Goal: Transaction & Acquisition: Purchase product/service

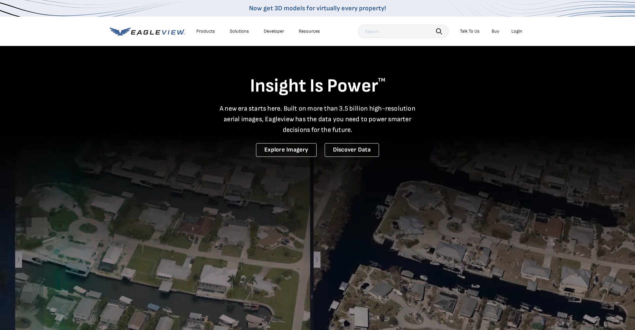
click at [517, 33] on div "Login" at bounding box center [516, 31] width 11 height 6
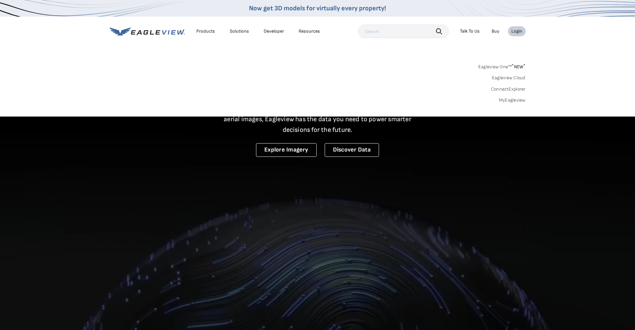
click at [510, 100] on link "MyEagleview" at bounding box center [512, 100] width 27 height 6
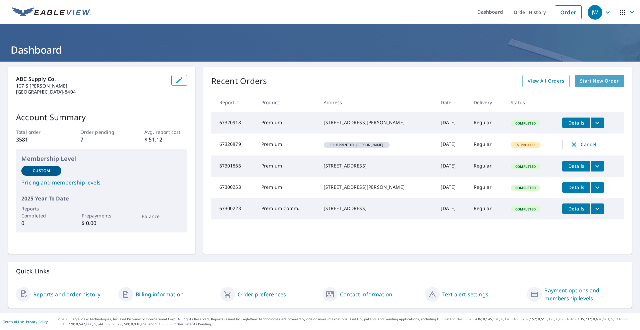
click at [593, 78] on span "Start New Order" at bounding box center [599, 81] width 39 height 8
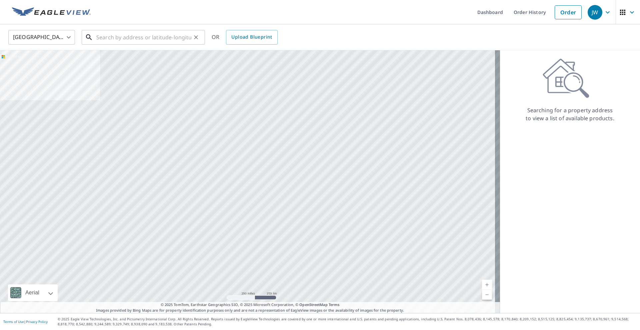
click at [152, 33] on input "text" at bounding box center [143, 37] width 95 height 19
paste input "8910 North 78th Avenue"
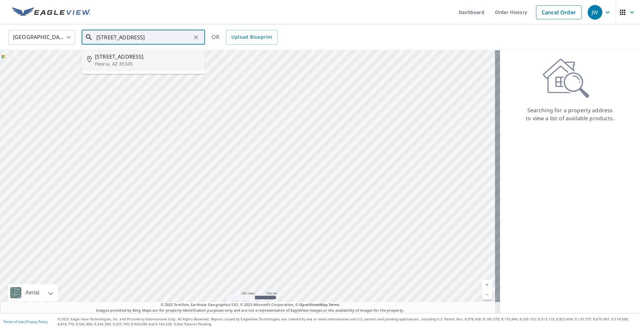
click at [107, 55] on span "8910 N 78th Ave" at bounding box center [147, 57] width 105 height 8
type input "8910 N 78th Ave Peoria, AZ 85345"
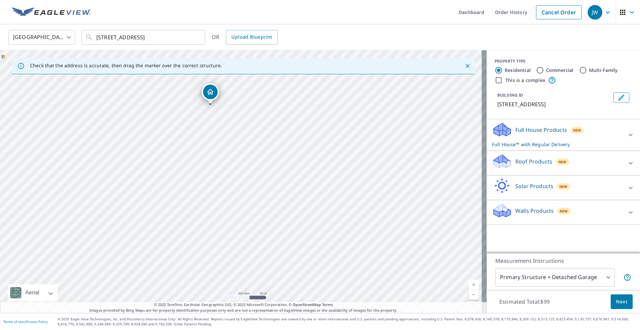
drag, startPoint x: 391, startPoint y: 223, endPoint x: 360, endPoint y: 146, distance: 82.6
click at [360, 146] on div "8910 N 78th Ave Peoria, AZ 85345" at bounding box center [243, 181] width 487 height 263
click at [469, 286] on link "Current Level 17, Zoom In" at bounding box center [474, 285] width 10 height 10
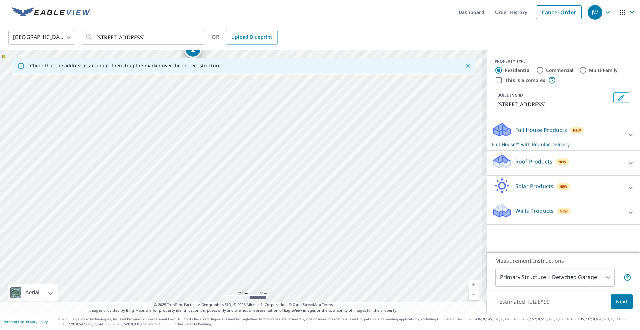
click at [469, 286] on link "Current Level 17.584962500721154, Zoom In" at bounding box center [474, 285] width 10 height 10
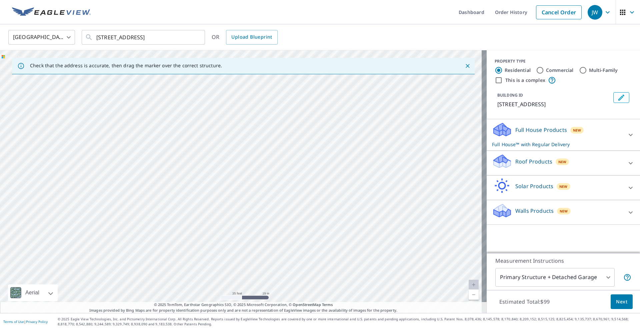
drag, startPoint x: 376, startPoint y: 233, endPoint x: 312, endPoint y: 255, distance: 67.6
click at [312, 255] on div "8910 N 78th Ave Peoria, AZ 85345" at bounding box center [243, 181] width 487 height 263
click at [469, 297] on link "Current Level 20, Zoom Out" at bounding box center [474, 295] width 10 height 10
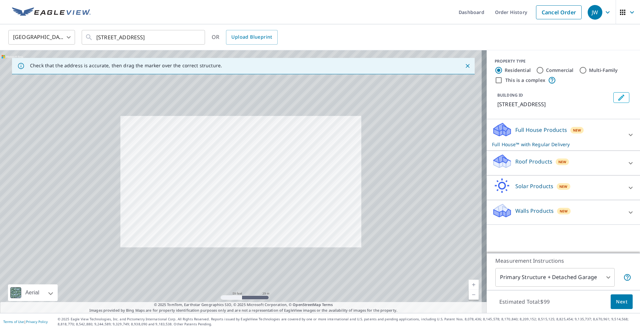
click at [469, 297] on link "Current Level 19, Zoom Out" at bounding box center [474, 295] width 10 height 10
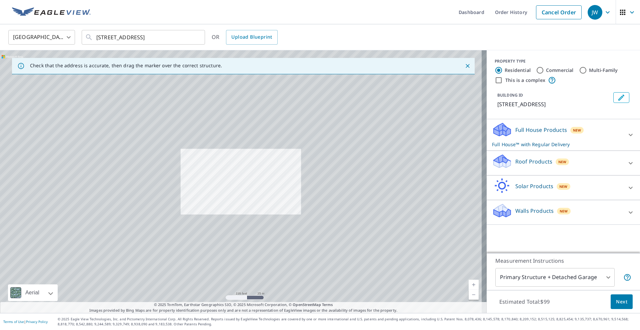
click at [469, 297] on link "Current Level 18, Zoom Out" at bounding box center [474, 295] width 10 height 10
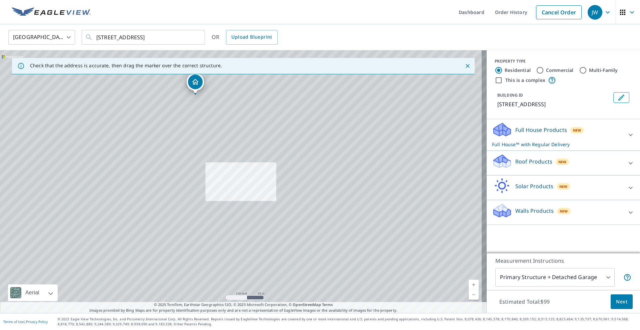
click at [469, 293] on link "Current Level 18, Zoom Out" at bounding box center [474, 295] width 10 height 10
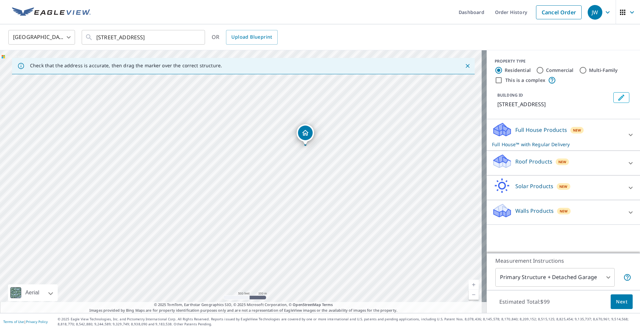
drag, startPoint x: 278, startPoint y: 177, endPoint x: 362, endPoint y: 178, distance: 83.7
click at [362, 178] on div "8910 N 78th Ave Peoria, AZ 85345" at bounding box center [243, 181] width 487 height 263
click at [469, 284] on link "Current Level 16, Zoom In" at bounding box center [474, 285] width 10 height 10
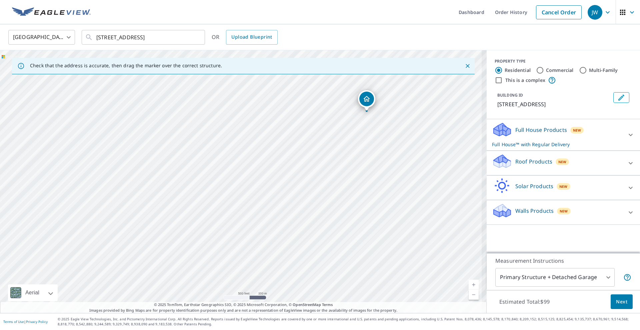
click at [469, 284] on link "Current Level 16, Zoom In" at bounding box center [474, 285] width 10 height 10
drag, startPoint x: 199, startPoint y: 246, endPoint x: 293, endPoint y: 164, distance: 124.0
click at [293, 164] on div "8910 N 78th Ave Peoria, AZ 85345" at bounding box center [243, 181] width 487 height 263
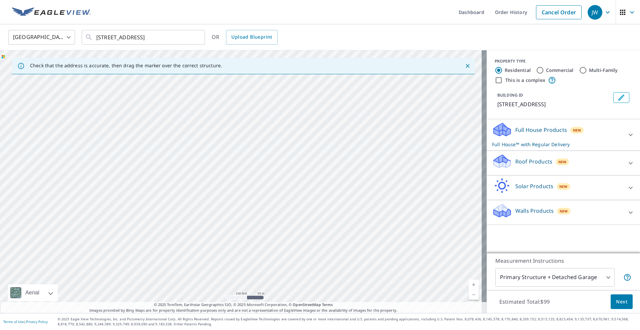
drag, startPoint x: 229, startPoint y: 226, endPoint x: 168, endPoint y: 146, distance: 101.0
click at [168, 146] on div "8910 N 78th Ave Peoria, AZ 85345" at bounding box center [243, 181] width 487 height 263
drag, startPoint x: 433, startPoint y: 136, endPoint x: 320, endPoint y: 257, distance: 166.0
click at [287, 292] on div "8910 N 78th Ave Peoria, AZ 85345" at bounding box center [243, 181] width 487 height 263
drag, startPoint x: 391, startPoint y: 184, endPoint x: 329, endPoint y: 313, distance: 143.1
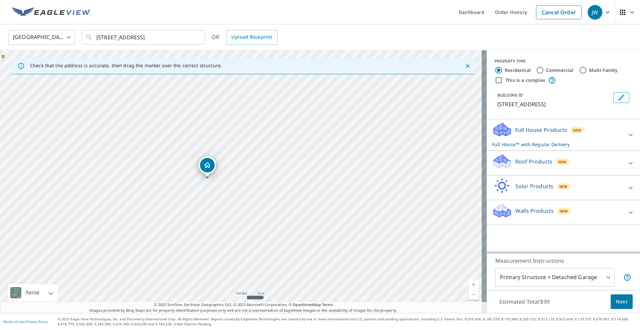
click at [329, 313] on div "Check that the address is accurate, then drag the marker over the correct struc…" at bounding box center [243, 181] width 487 height 263
click at [369, 211] on div "8910 N 78th Ave Peoria, AZ 85345" at bounding box center [243, 181] width 487 height 263
drag, startPoint x: 315, startPoint y: 119, endPoint x: 306, endPoint y: 210, distance: 92.0
click at [306, 210] on div "8910 N 78th Ave Peoria, AZ 85345" at bounding box center [243, 181] width 487 height 263
click at [536, 70] on input "Commercial" at bounding box center [540, 70] width 8 height 8
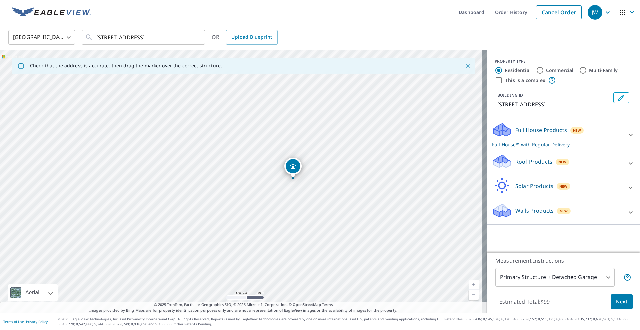
radio input "true"
type input "4"
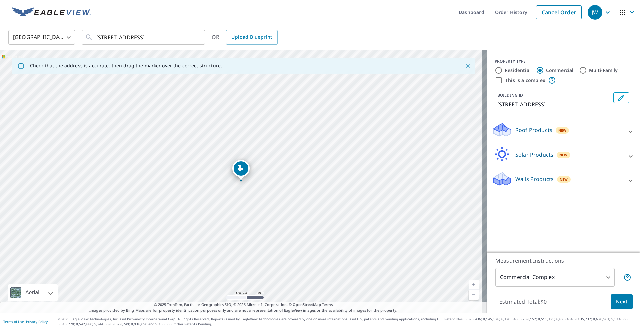
click at [528, 130] on p "Roof Products" at bounding box center [533, 130] width 37 height 8
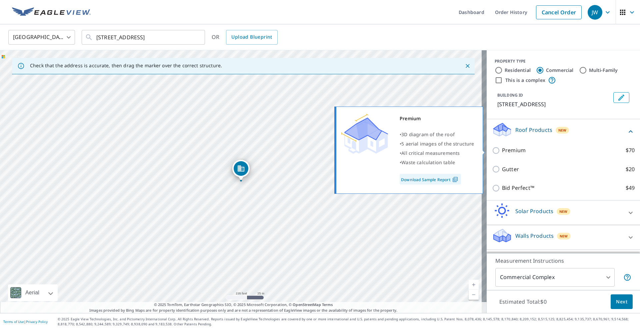
click at [492, 149] on input "Premium $70" at bounding box center [497, 151] width 10 height 8
checkbox input "true"
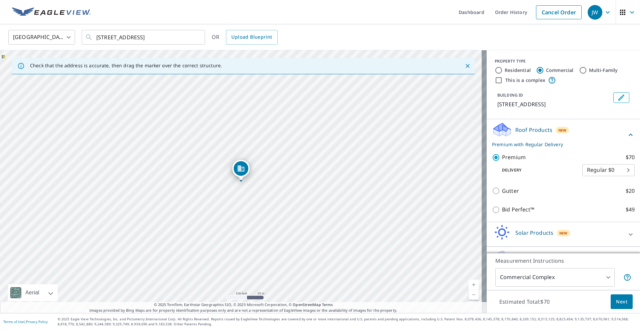
click at [616, 304] on span "Next" at bounding box center [621, 302] width 11 height 8
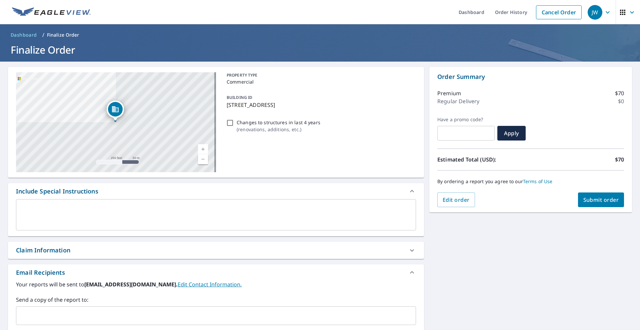
click at [52, 318] on input "text" at bounding box center [211, 316] width 384 height 13
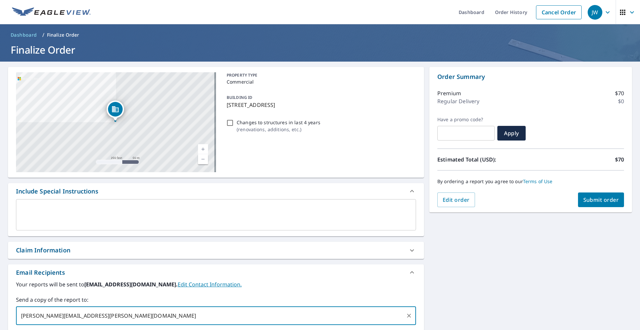
type input "seth.o'kelly@abcsupply.com"
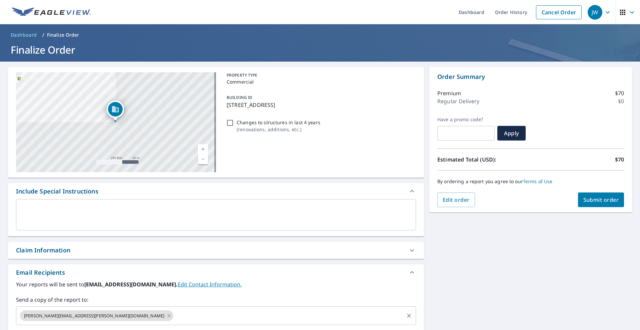
scroll to position [94, 0]
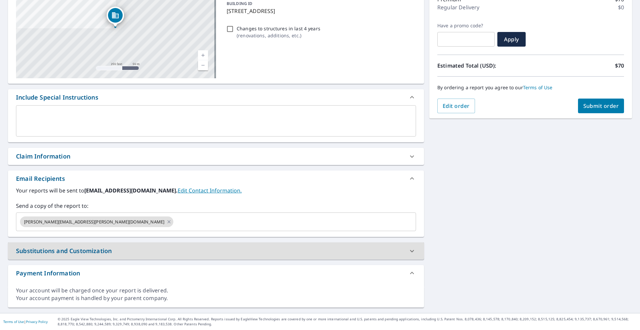
click at [583, 102] on span "Submit order" at bounding box center [601, 105] width 36 height 7
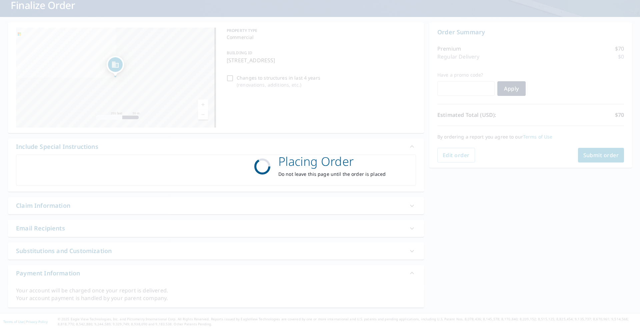
scroll to position [45, 0]
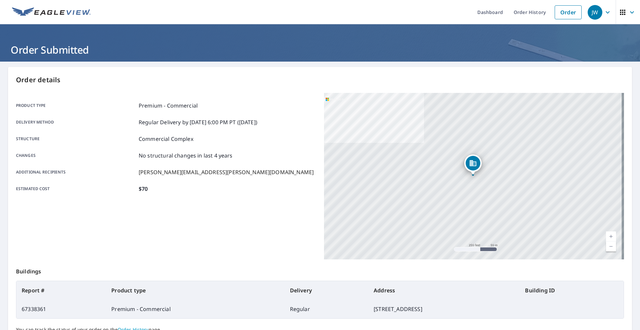
click at [604, 11] on icon "button" at bounding box center [608, 12] width 8 height 8
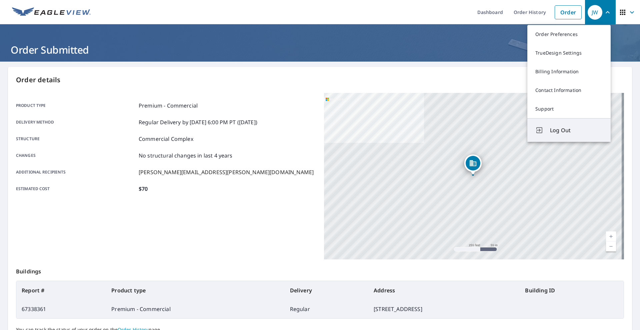
click at [552, 130] on span "Log Out" at bounding box center [576, 130] width 53 height 8
